Goal: Task Accomplishment & Management: Use online tool/utility

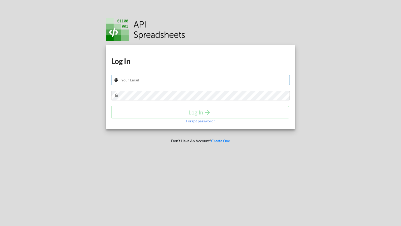
type input "Toby.Frost.2023@live.rhul.ac.uk"
click at [205, 112] on icon "submit" at bounding box center [207, 112] width 7 height 6
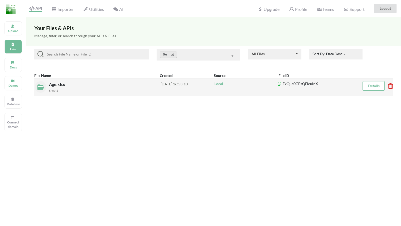
click at [59, 85] on span "Age.xlsx" at bounding box center [57, 84] width 17 height 5
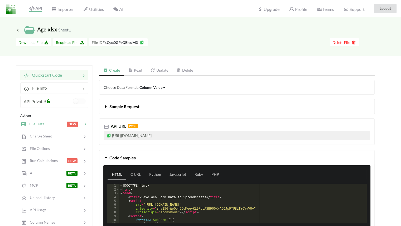
click at [40, 120] on div "File Data NEW" at bounding box center [54, 123] width 69 height 12
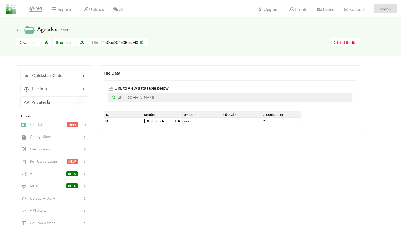
click at [95, 81] on div "Quickstart Code File Info API Private? Actions File Data NEW Change Sheet File …" at bounding box center [195, 185] width 359 height 241
click at [192, 149] on div "File Data URL to view data table below https://www.apispreadsheets.com/table/Fx…" at bounding box center [237, 185] width 276 height 241
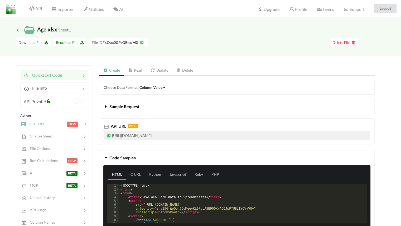
click at [39, 120] on div "File Data NEW" at bounding box center [54, 123] width 69 height 12
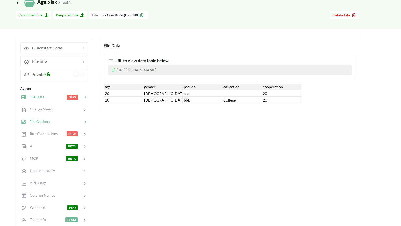
scroll to position [32, 0]
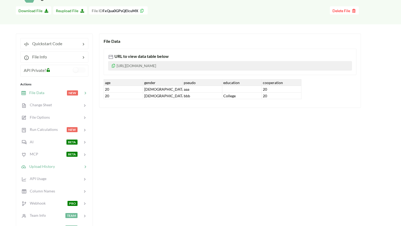
click at [55, 164] on div at bounding box center [69, 166] width 28 height 6
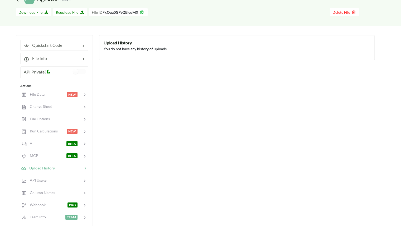
scroll to position [0, 0]
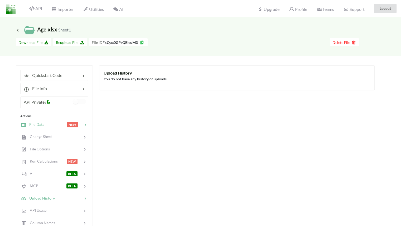
click at [42, 123] on span "File Data" at bounding box center [35, 124] width 18 height 4
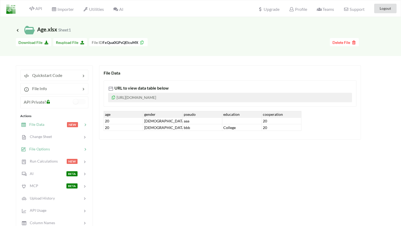
click at [47, 149] on span "File Options" at bounding box center [38, 148] width 24 height 4
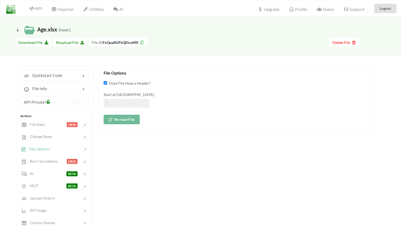
click at [120, 119] on button "Re-read File" at bounding box center [122, 118] width 36 height 9
click at [46, 124] on div at bounding box center [55, 124] width 22 height 6
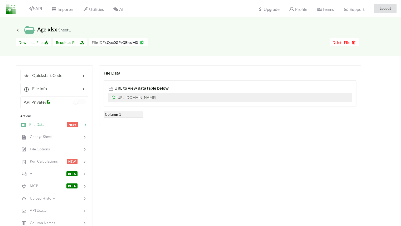
click at [166, 137] on div "File Data URL to view data table below [URL][DOMAIN_NAME] Column 1" at bounding box center [237, 185] width 276 height 241
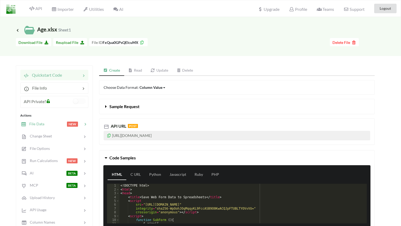
click at [39, 122] on span "File Data" at bounding box center [35, 123] width 18 height 4
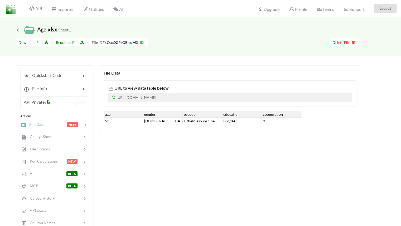
scroll to position [22, 0]
